Goal: Communication & Community: Answer question/provide support

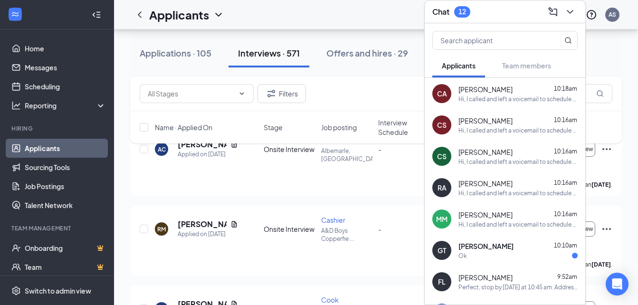
scroll to position [13455, 0]
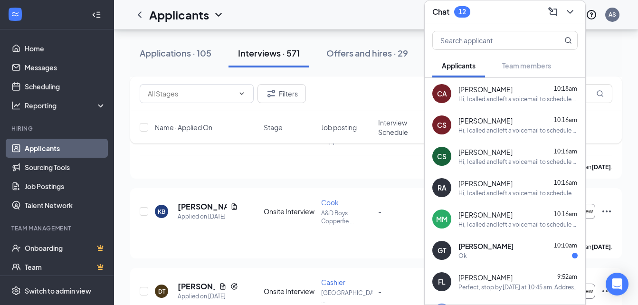
click at [489, 241] on span "[PERSON_NAME]" at bounding box center [485, 245] width 55 height 9
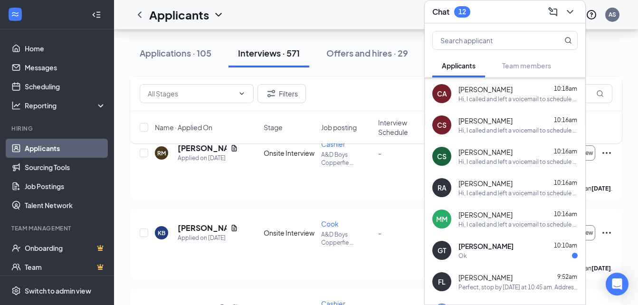
scroll to position [95, 0]
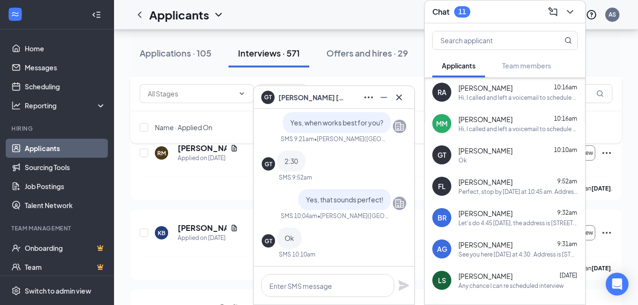
click at [504, 179] on span "[PERSON_NAME]" at bounding box center [485, 181] width 54 height 9
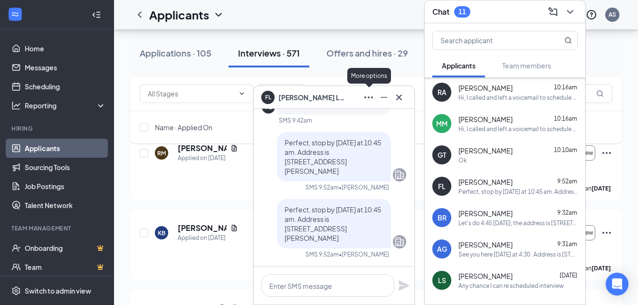
click at [364, 96] on icon "Ellipses" at bounding box center [368, 97] width 11 height 11
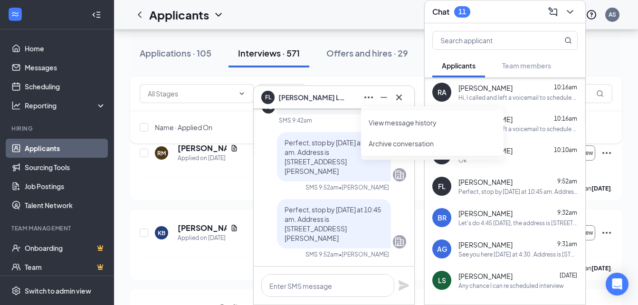
click at [287, 99] on span "[PERSON_NAME]" at bounding box center [311, 97] width 66 height 10
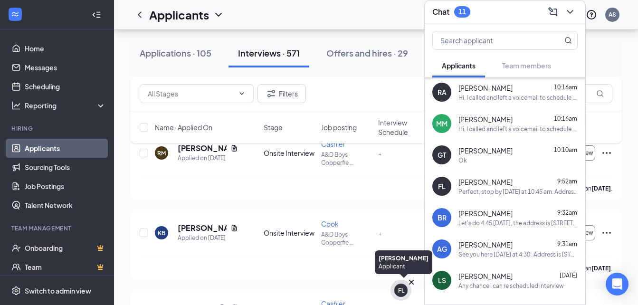
click at [400, 293] on div "FL" at bounding box center [401, 290] width 6 height 8
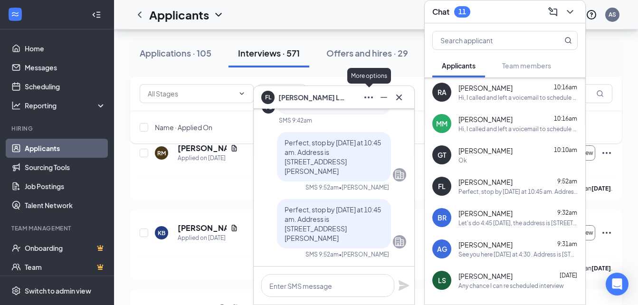
click at [370, 96] on icon "Ellipses" at bounding box center [368, 97] width 11 height 11
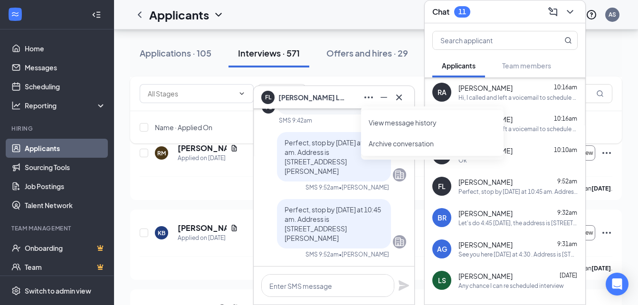
click at [394, 118] on link "View message history" at bounding box center [431, 122] width 127 height 9
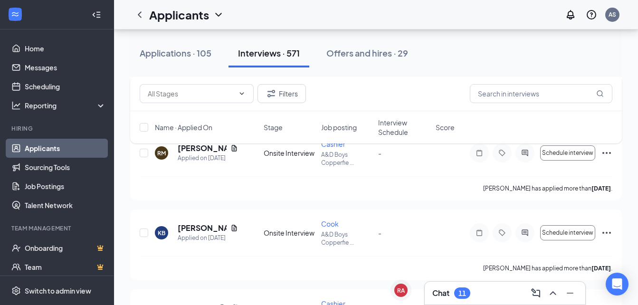
click at [475, 296] on div "Chat 11" at bounding box center [504, 292] width 145 height 15
click at [451, 294] on div "Chat 11" at bounding box center [451, 292] width 38 height 11
click at [457, 292] on div "11" at bounding box center [462, 292] width 16 height 11
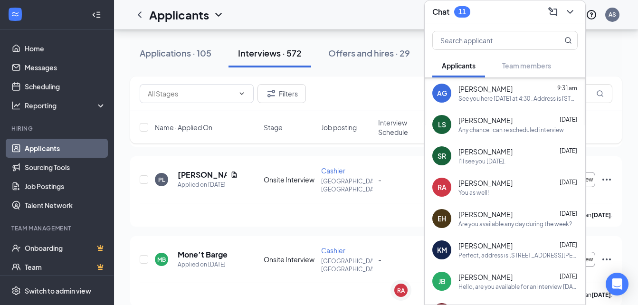
scroll to position [292, 0]
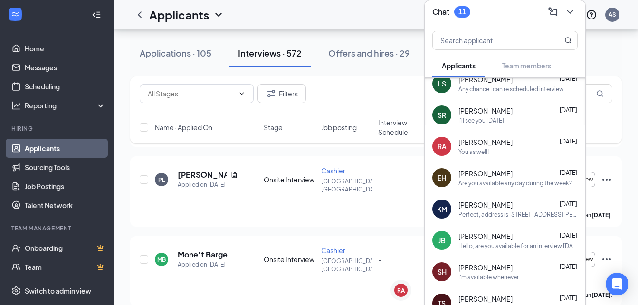
click at [443, 118] on div "SR" at bounding box center [441, 114] width 9 height 9
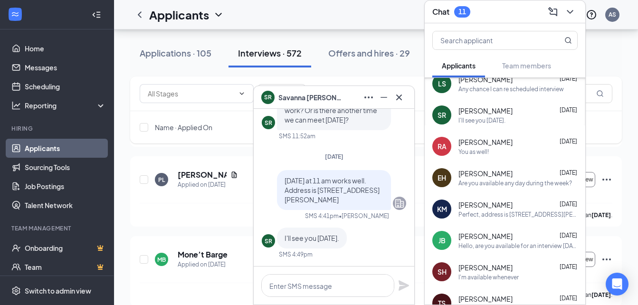
click at [291, 99] on span "[PERSON_NAME]" at bounding box center [311, 97] width 66 height 10
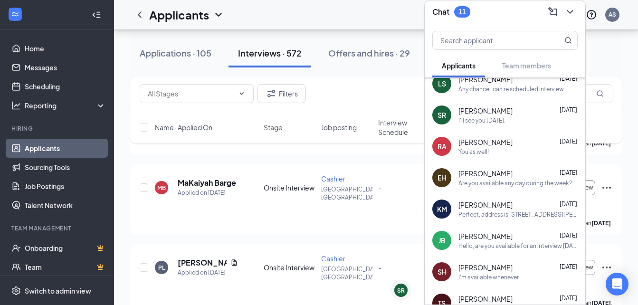
scroll to position [9157, 0]
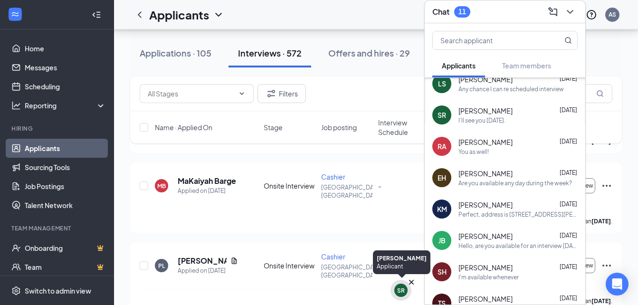
click at [400, 288] on div "SR" at bounding box center [401, 290] width 8 height 8
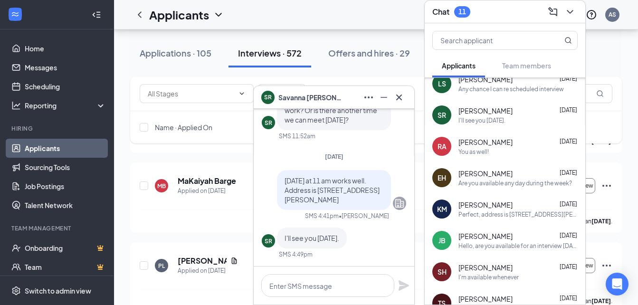
click at [288, 99] on span "[PERSON_NAME]" at bounding box center [311, 97] width 66 height 10
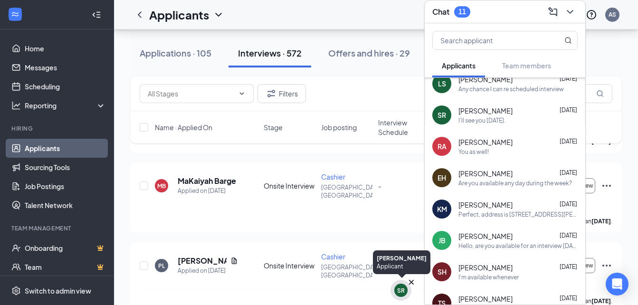
click at [399, 292] on div "SR" at bounding box center [401, 290] width 8 height 8
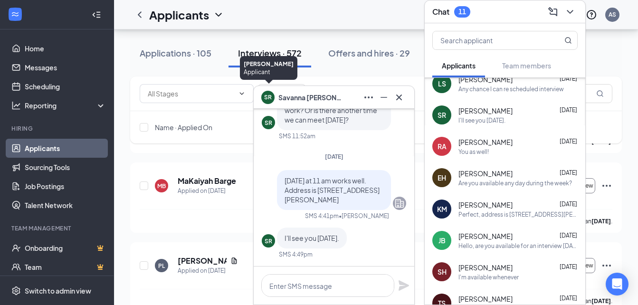
click at [268, 97] on div "SR" at bounding box center [268, 96] width 8 height 8
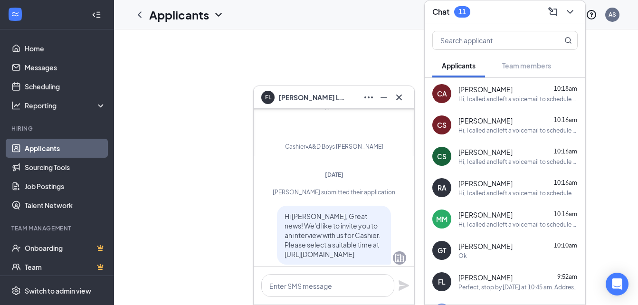
scroll to position [-254, 0]
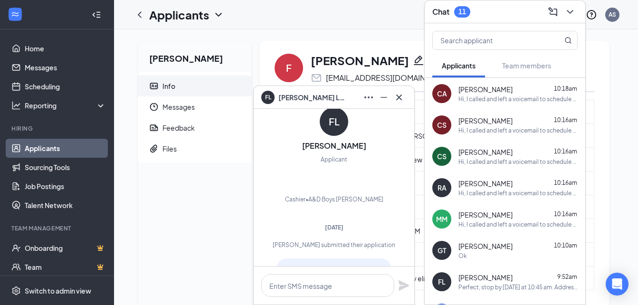
click at [505, 193] on div "Hi, I called and left a voicemail to schedule an interview. Please call the sto…" at bounding box center [517, 193] width 119 height 8
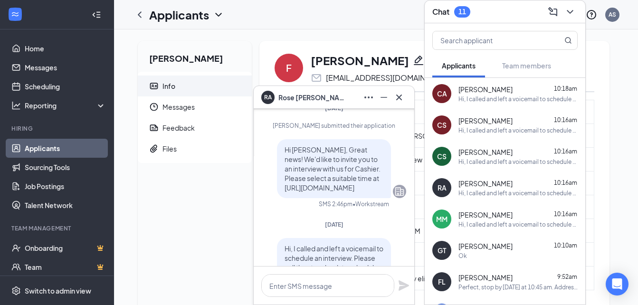
scroll to position [-49, 0]
click at [140, 13] on icon "ChevronLeft" at bounding box center [140, 14] width 4 height 6
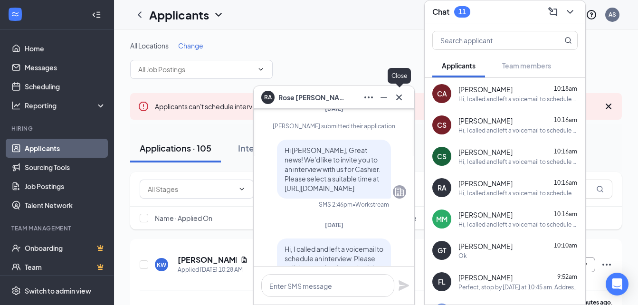
click at [398, 97] on icon "Cross" at bounding box center [399, 97] width 6 height 6
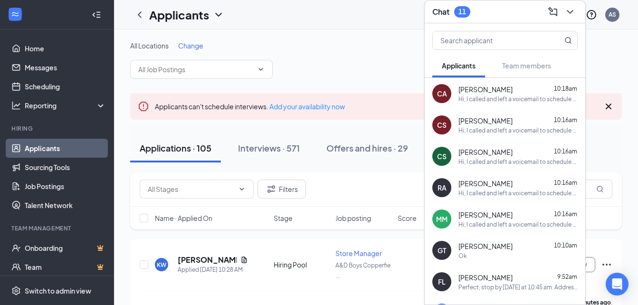
click at [452, 186] on div "RA Rose Arroyo 10:16am Hi, I called and left a voicemail to schedule an intervi…" at bounding box center [505, 187] width 160 height 31
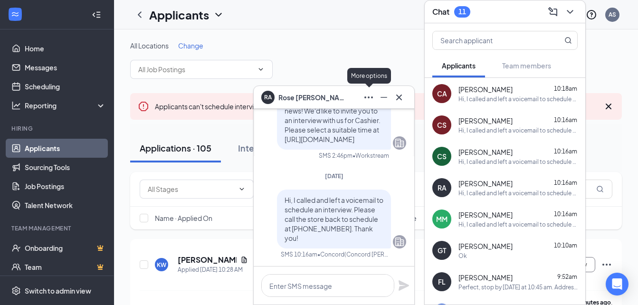
click at [369, 99] on icon "Ellipses" at bounding box center [368, 97] width 11 height 11
click at [400, 94] on icon "Cross" at bounding box center [398, 97] width 11 height 11
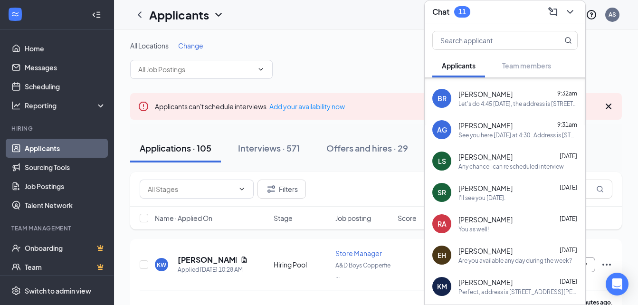
scroll to position [231, 0]
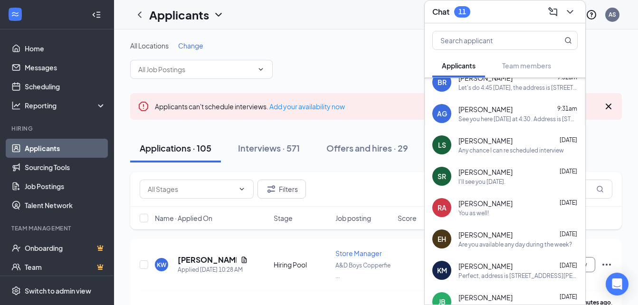
click at [486, 209] on div "You as well!" at bounding box center [473, 213] width 30 height 8
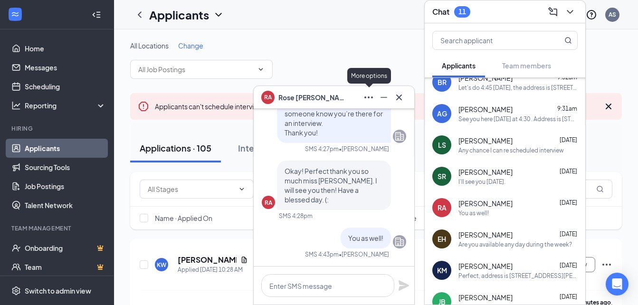
click at [372, 98] on icon "Ellipses" at bounding box center [368, 97] width 11 height 11
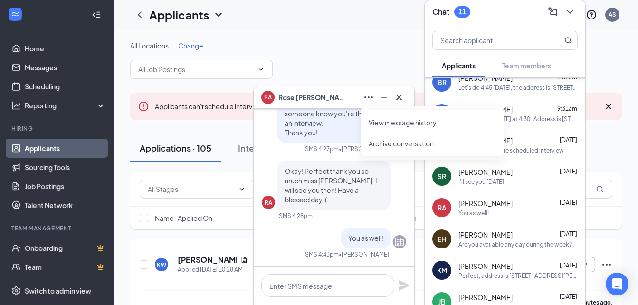
click at [399, 133] on li "Archive conversation" at bounding box center [432, 143] width 142 height 21
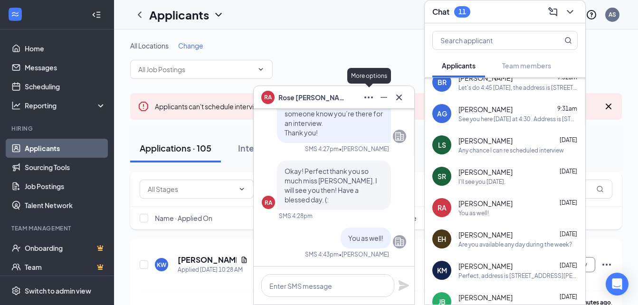
click at [363, 101] on icon "Ellipses" at bounding box center [368, 97] width 11 height 11
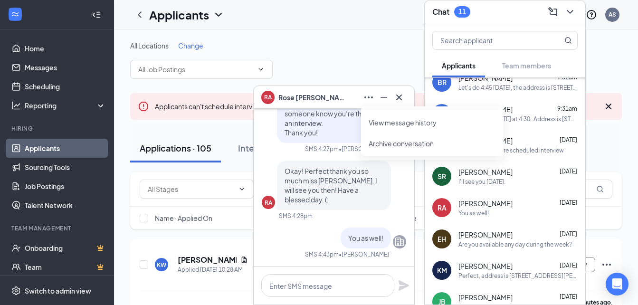
click at [383, 123] on link "View message history" at bounding box center [431, 122] width 127 height 9
